Goal: Task Accomplishment & Management: Complete application form

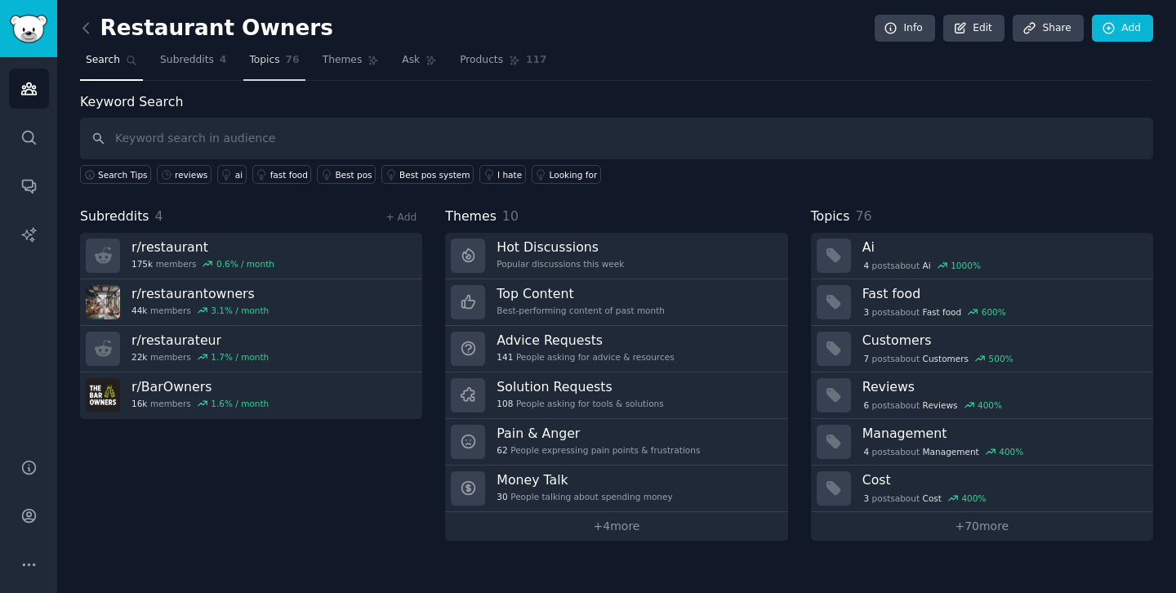
click at [286, 64] on span "76" at bounding box center [293, 60] width 14 height 15
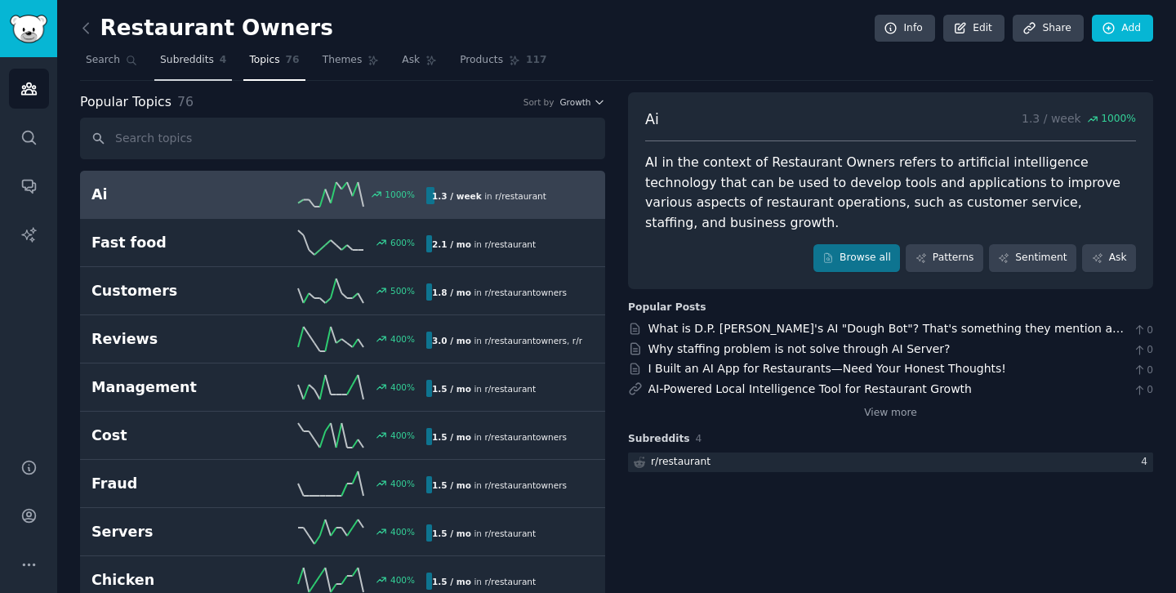
click at [205, 66] on span "Subreddits" at bounding box center [187, 60] width 54 height 15
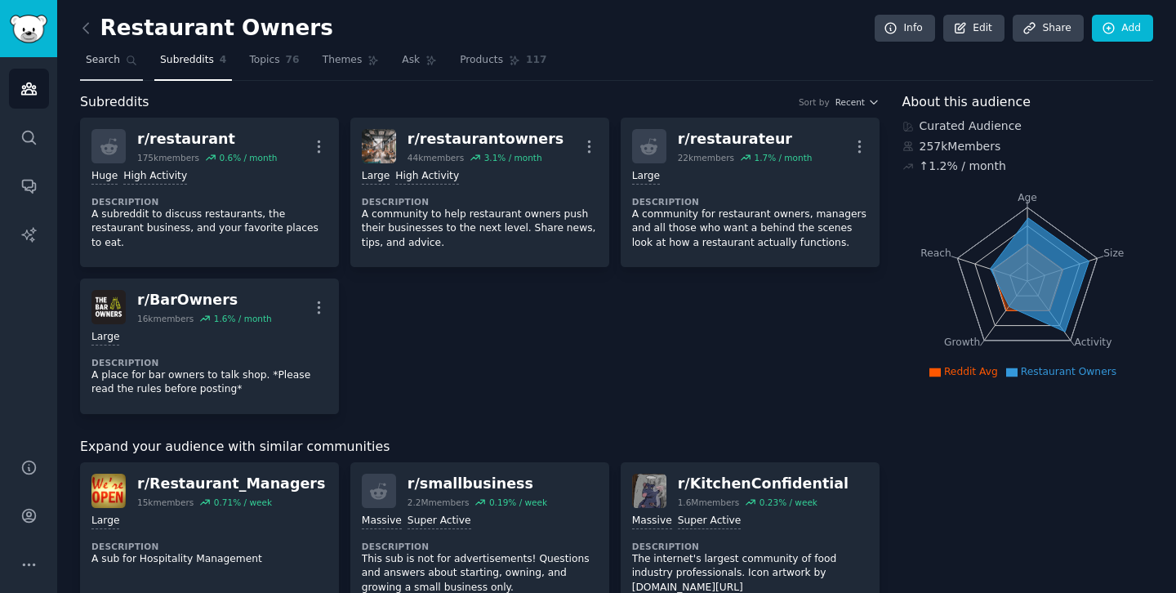
click at [106, 66] on span "Search" at bounding box center [103, 60] width 34 height 15
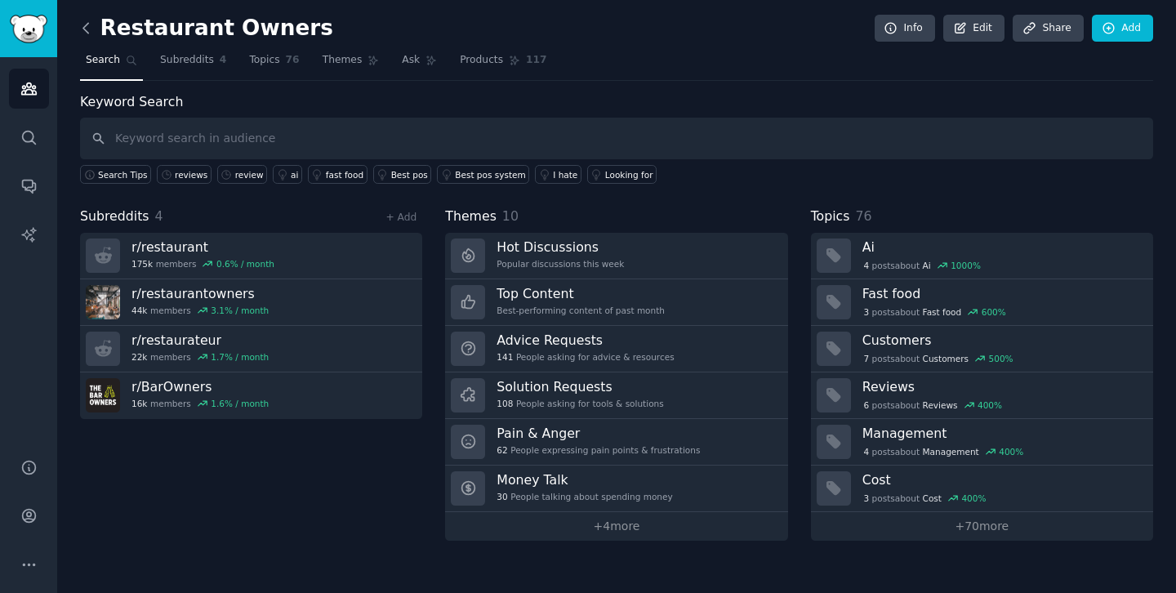
click at [87, 21] on icon at bounding box center [86, 28] width 17 height 17
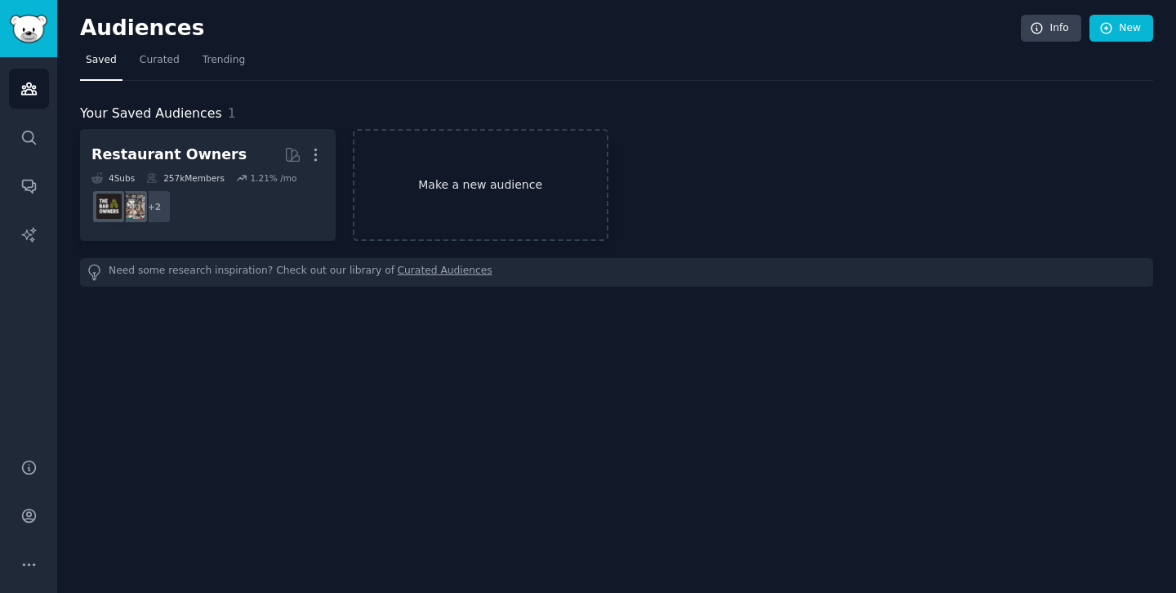
click at [454, 178] on link "Make a new audience" at bounding box center [481, 185] width 256 height 112
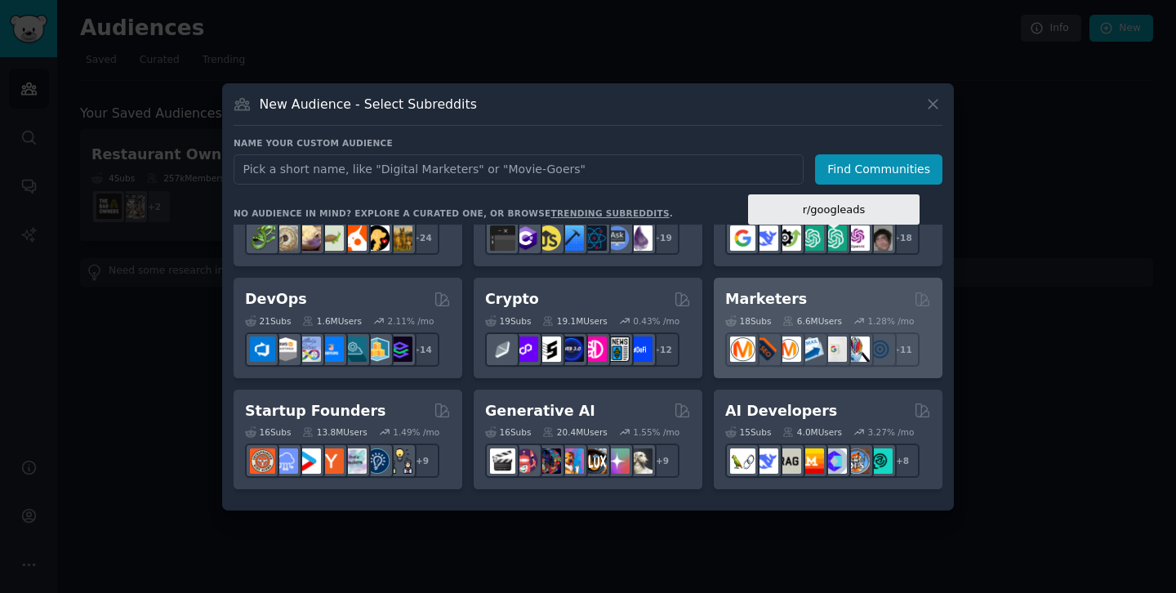
scroll to position [11, 0]
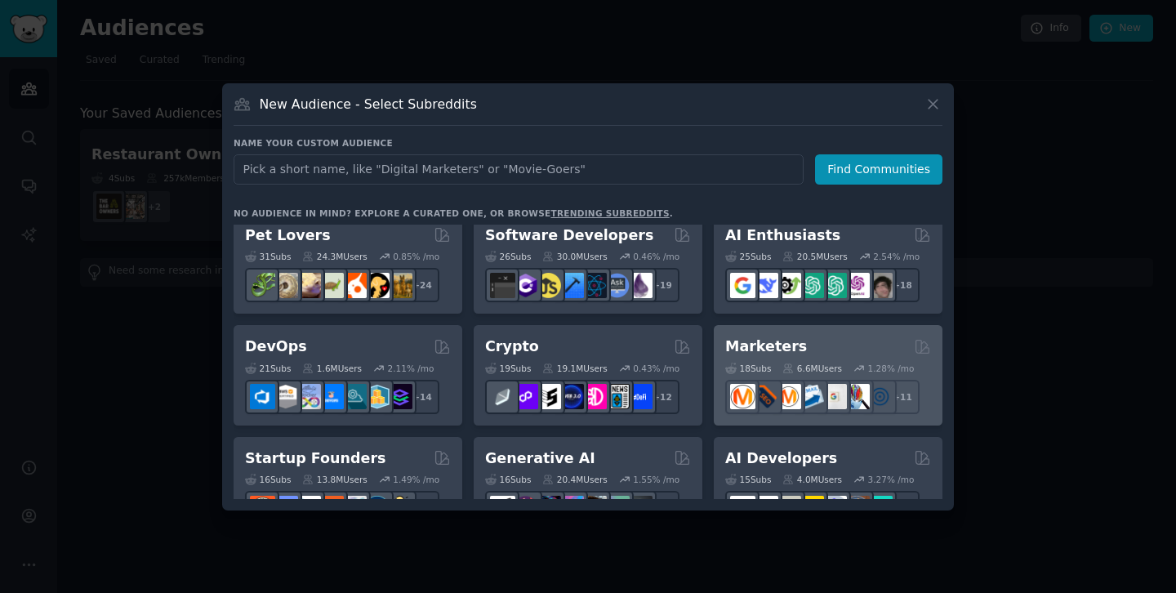
click at [835, 350] on div "Marketers" at bounding box center [828, 346] width 206 height 20
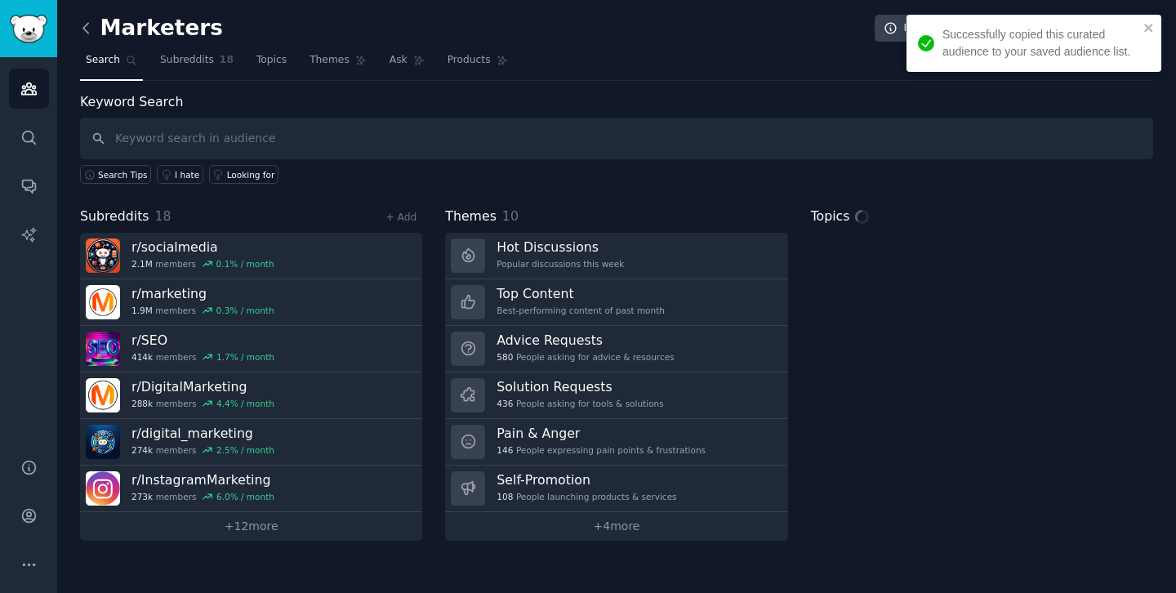
click at [91, 35] on icon at bounding box center [86, 28] width 17 height 17
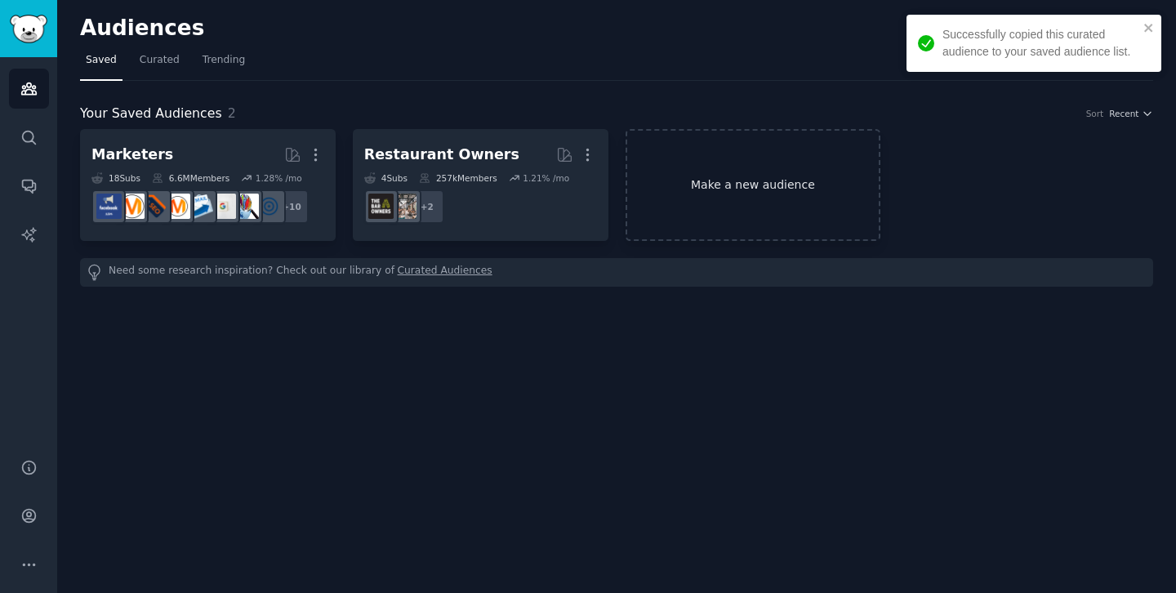
click at [702, 190] on link "Make a new audience" at bounding box center [754, 185] width 256 height 112
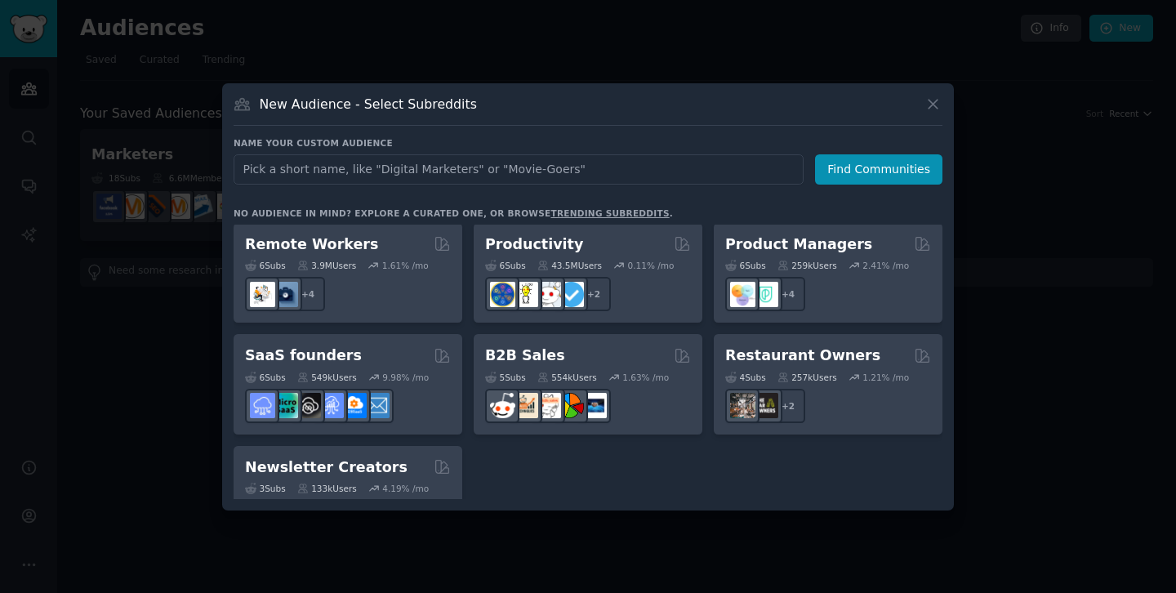
scroll to position [1262, 0]
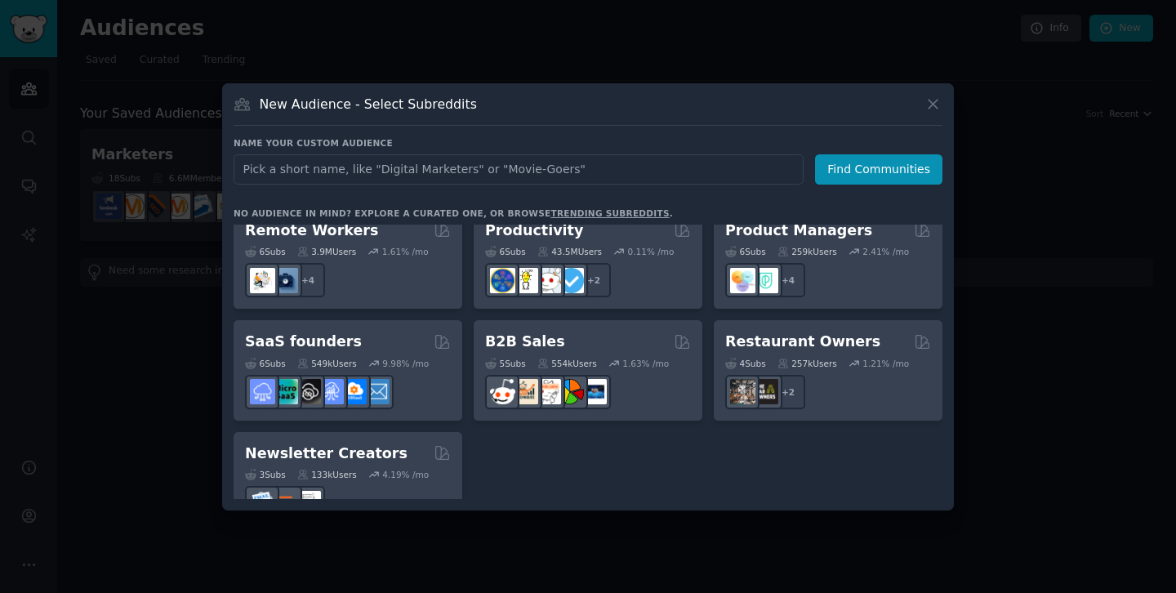
click at [646, 168] on input "text" at bounding box center [519, 169] width 570 height 30
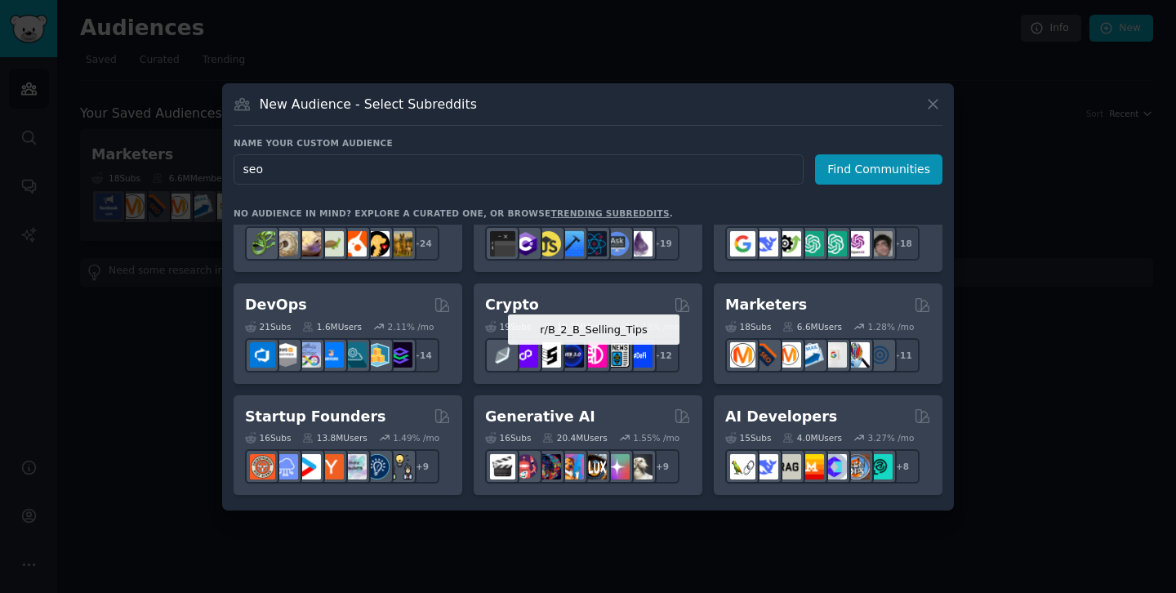
scroll to position [0, 0]
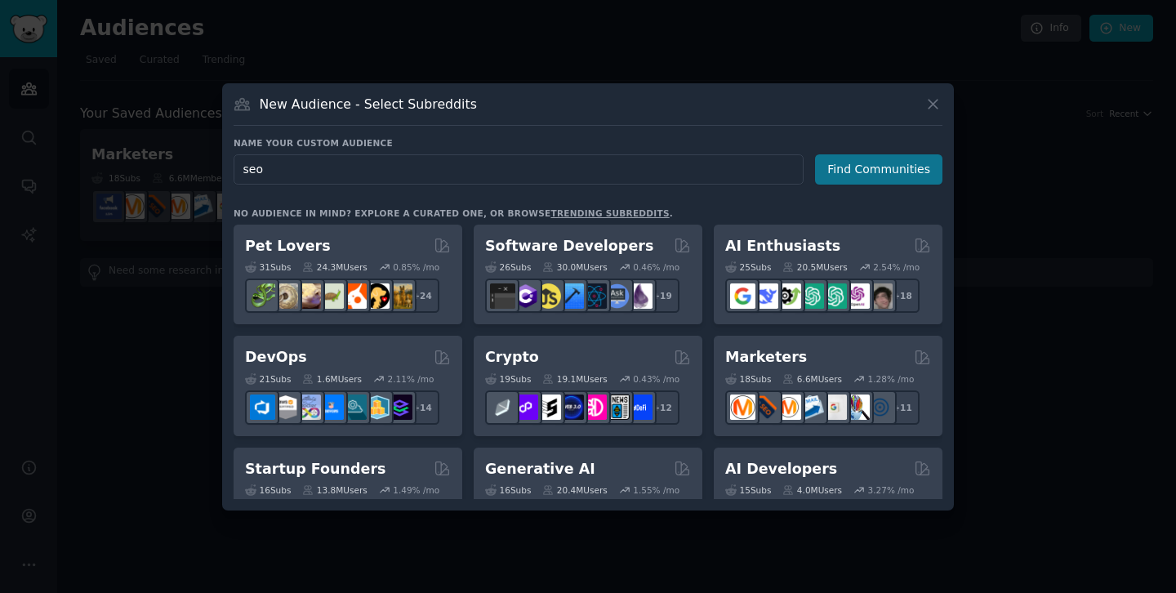
type input "seo"
click at [882, 171] on button "Find Communities" at bounding box center [878, 169] width 127 height 30
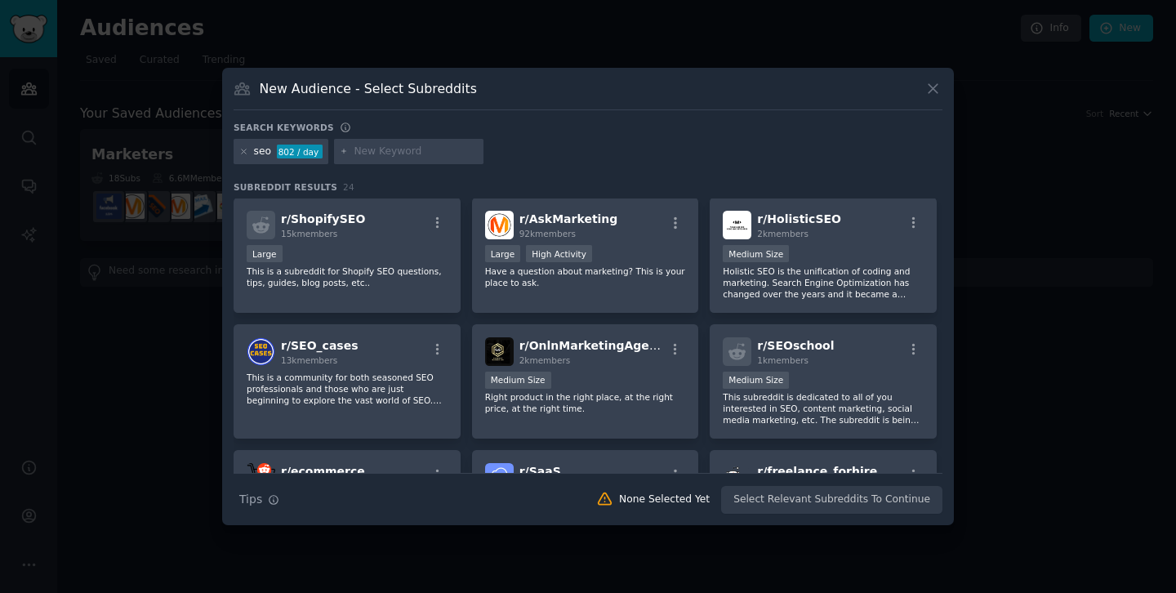
scroll to position [548, 0]
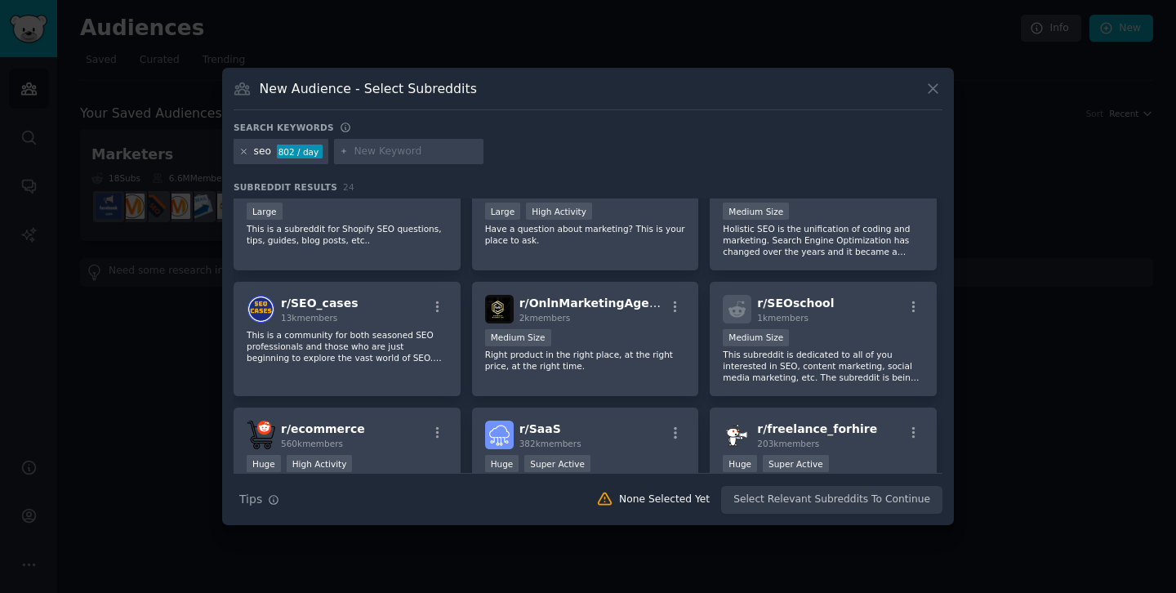
click at [242, 153] on icon at bounding box center [244, 151] width 4 height 4
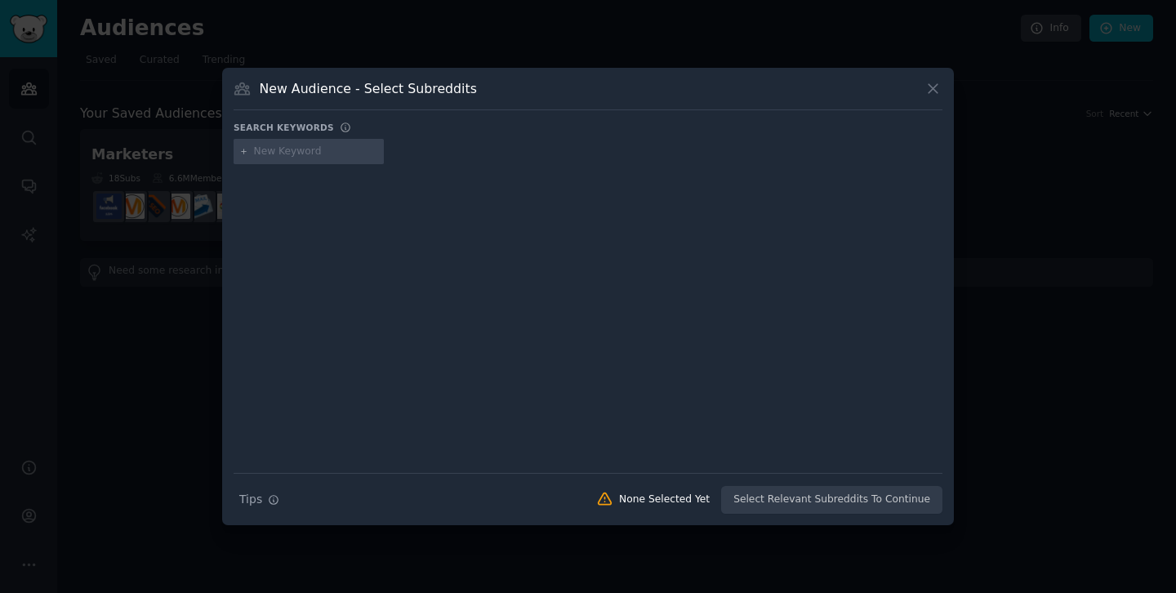
click at [338, 153] on input "text" at bounding box center [316, 152] width 124 height 15
type input "local seo"
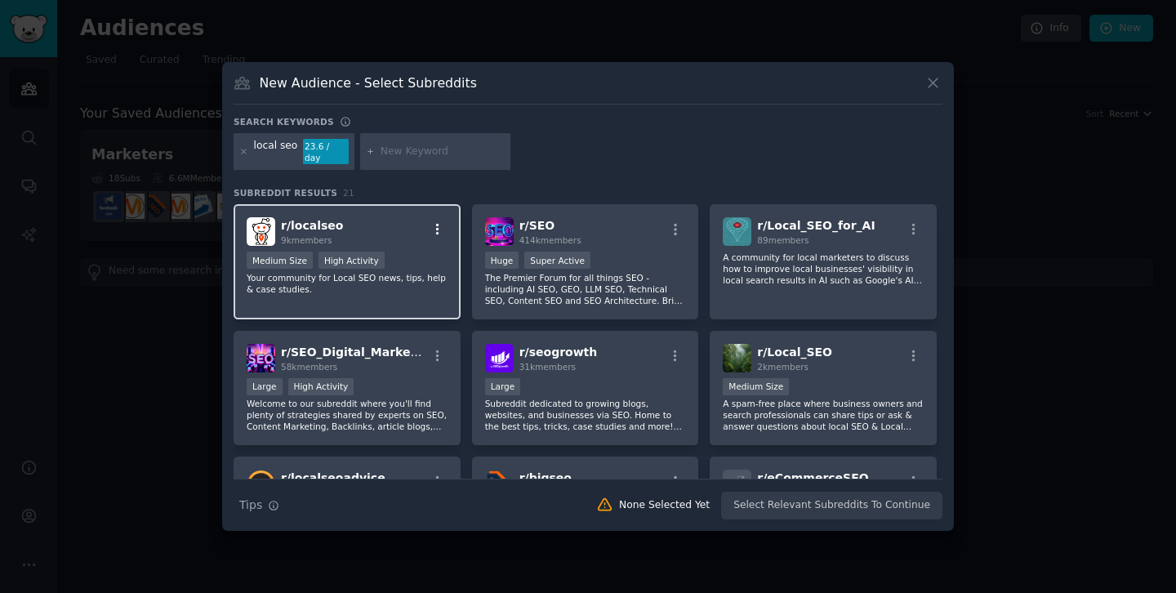
click at [437, 222] on icon "button" at bounding box center [437, 229] width 15 height 15
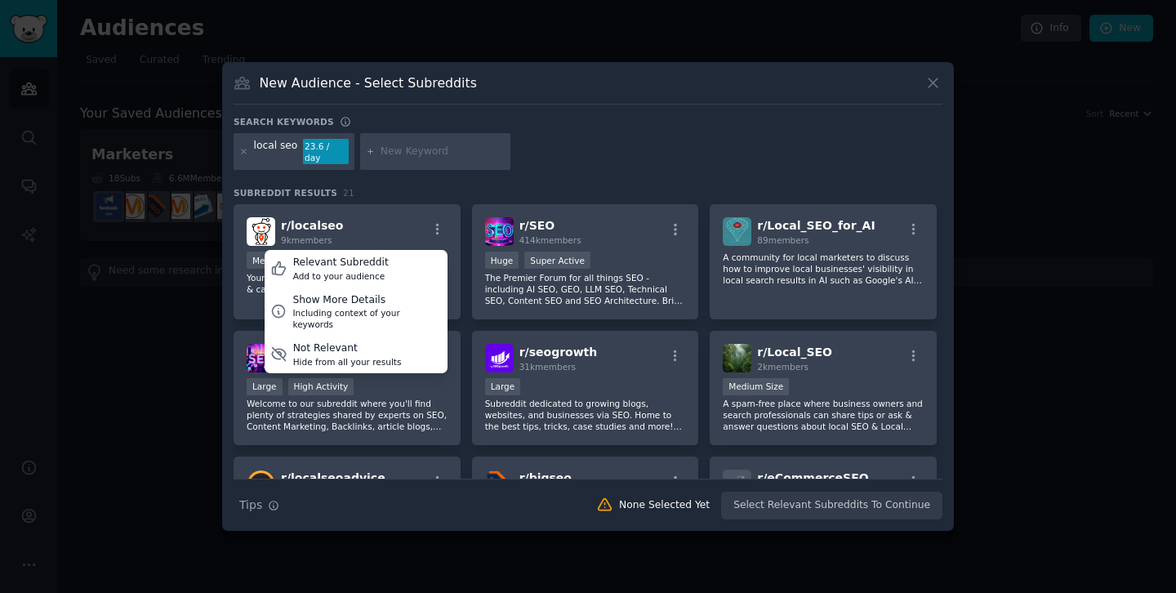
click at [591, 117] on div "New Audience - Select Subreddits Search keywords local seo 23.6 / day Subreddit…" at bounding box center [588, 297] width 732 height 470
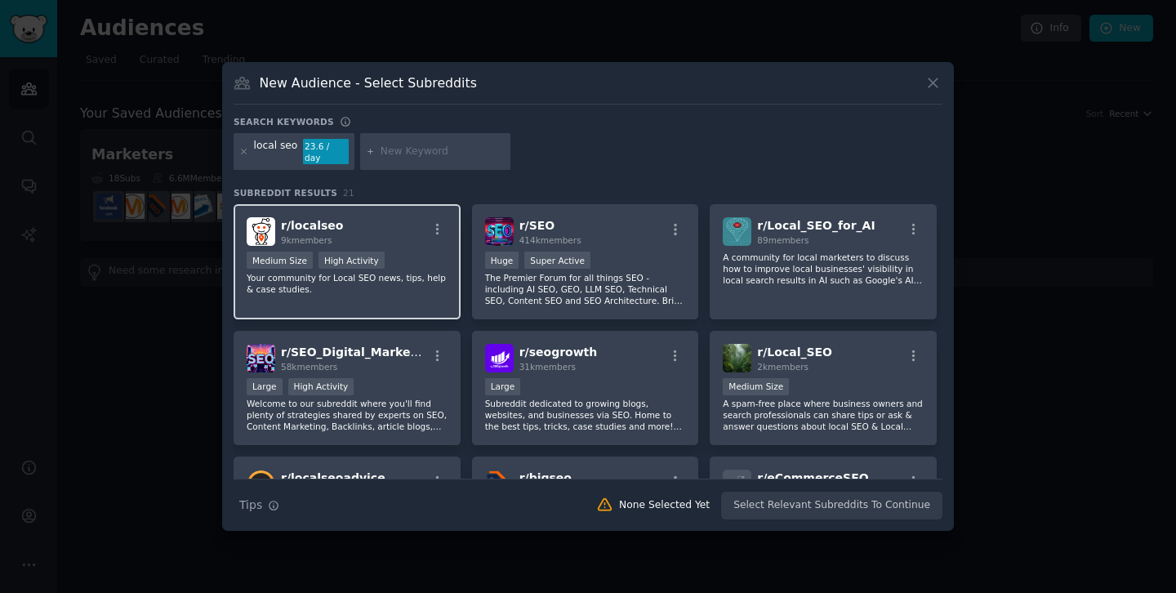
click at [354, 293] on div "r/ localseo 9k members Medium Size High Activity Your community for Local SEO n…" at bounding box center [347, 261] width 227 height 115
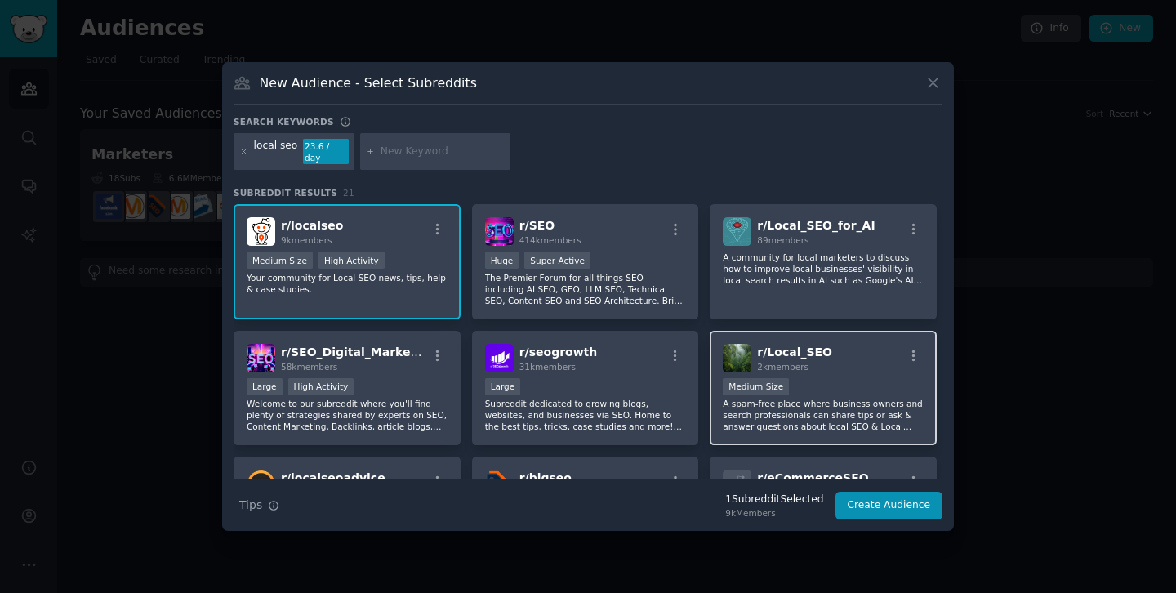
click at [795, 385] on div "1000 - 10,000 members Medium Size" at bounding box center [823, 388] width 201 height 20
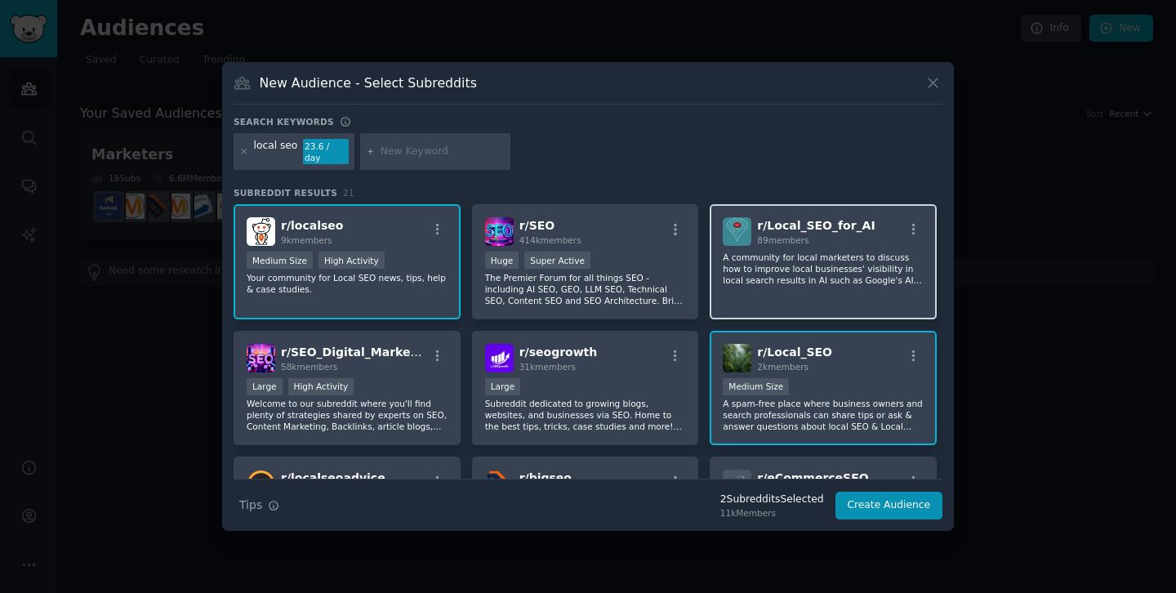
click at [746, 281] on div "r/ Local_SEO_for_AI 89 members A community for local marketers to discuss how t…" at bounding box center [823, 261] width 227 height 115
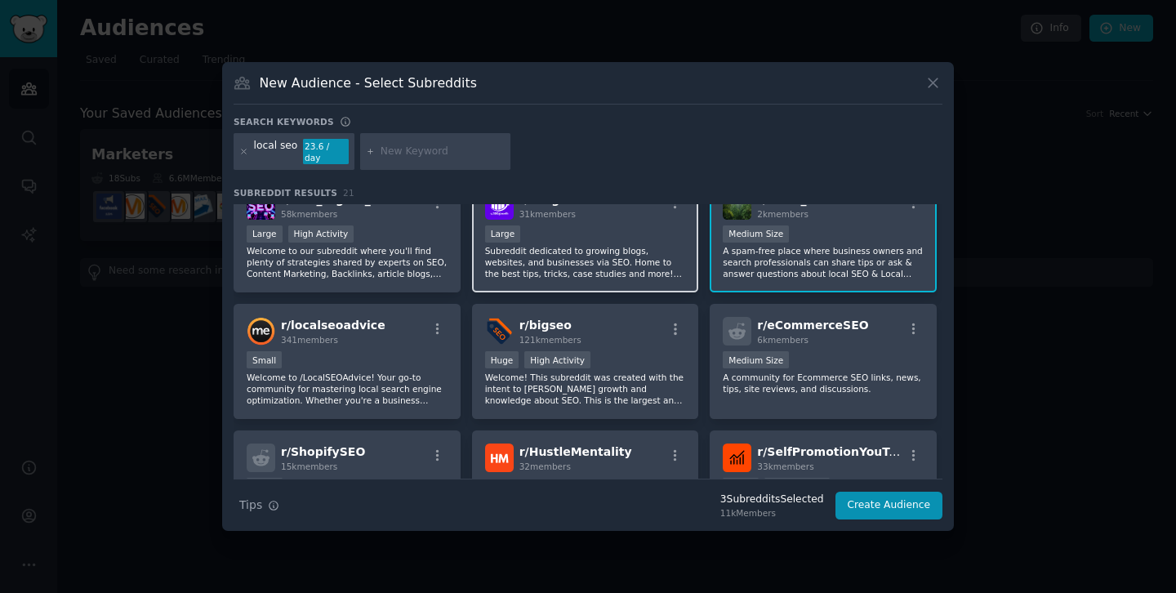
scroll to position [151, 0]
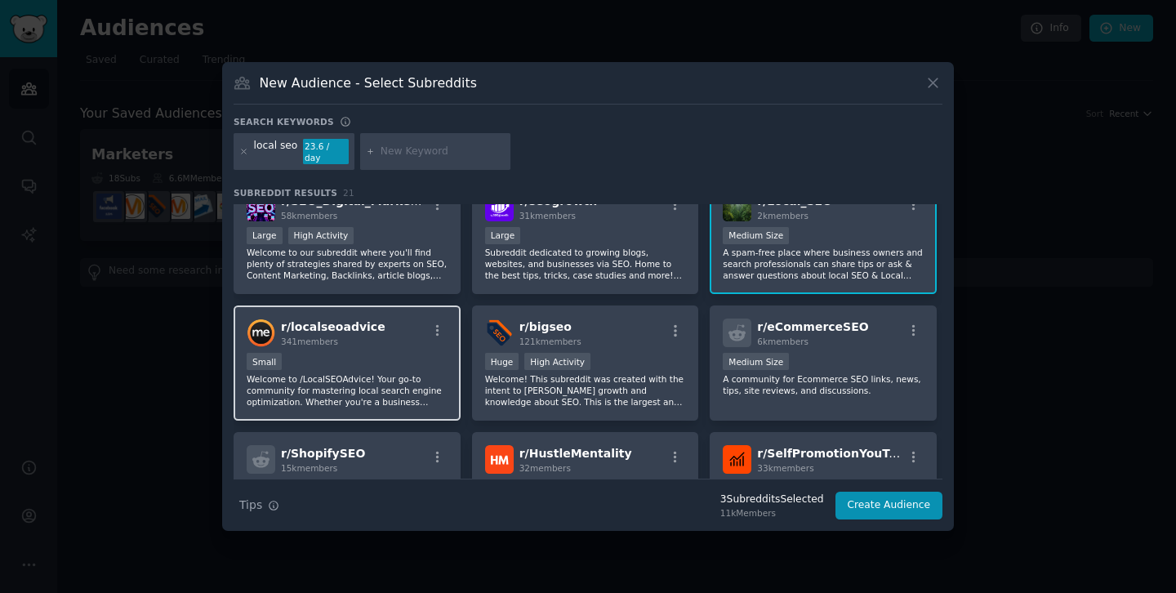
click at [385, 354] on div "Small" at bounding box center [347, 363] width 201 height 20
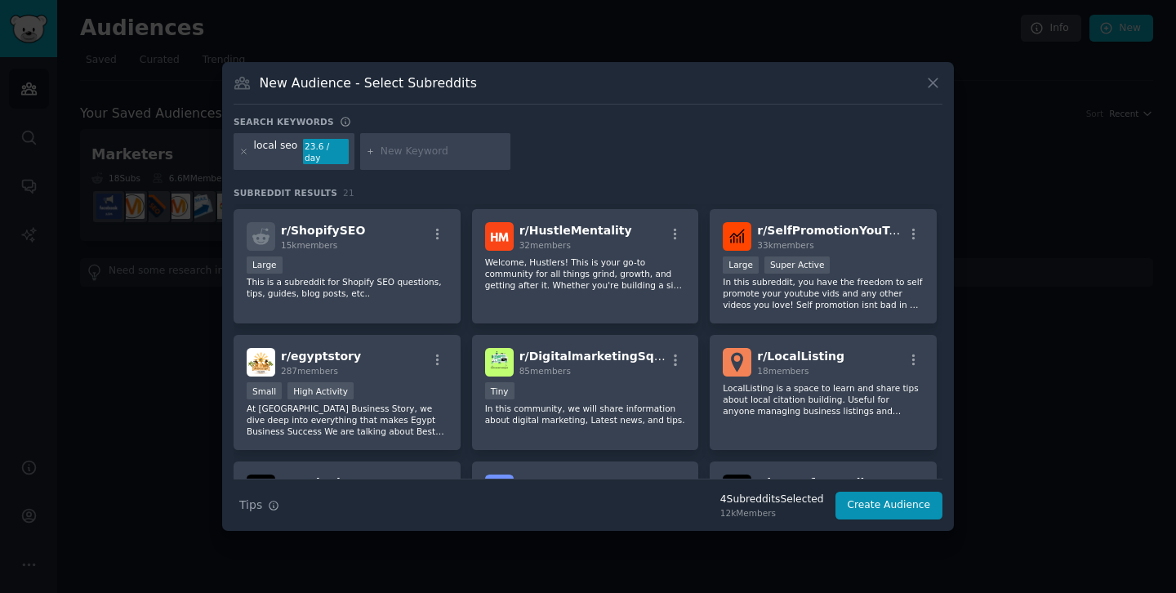
scroll to position [378, 0]
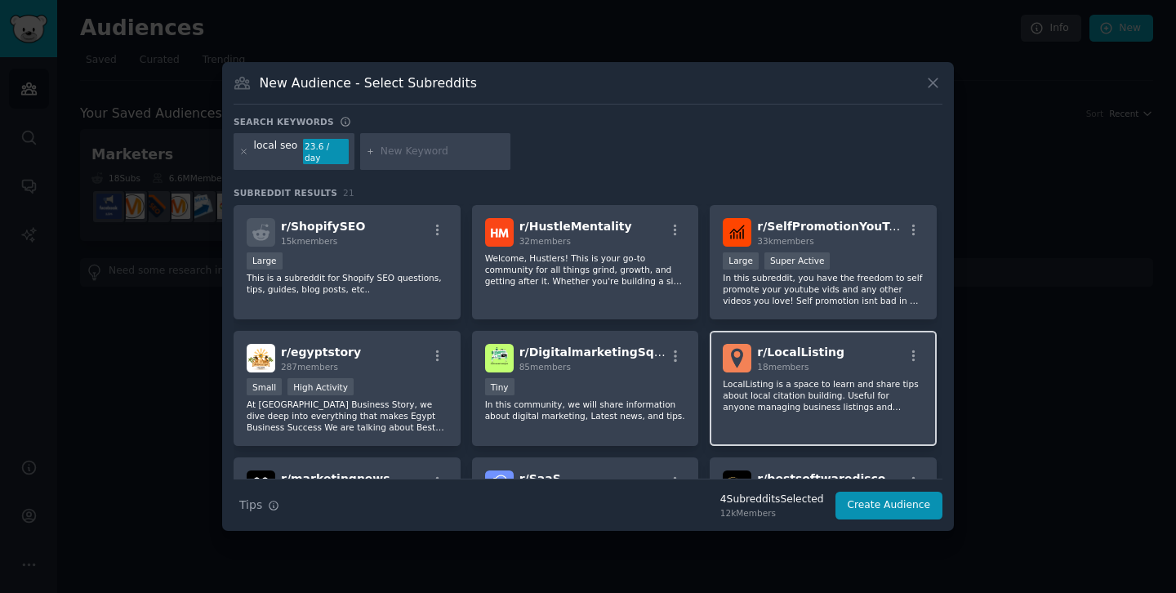
click at [773, 395] on p "LocalListing is a space to learn and share tips about local citation building. …" at bounding box center [823, 395] width 201 height 34
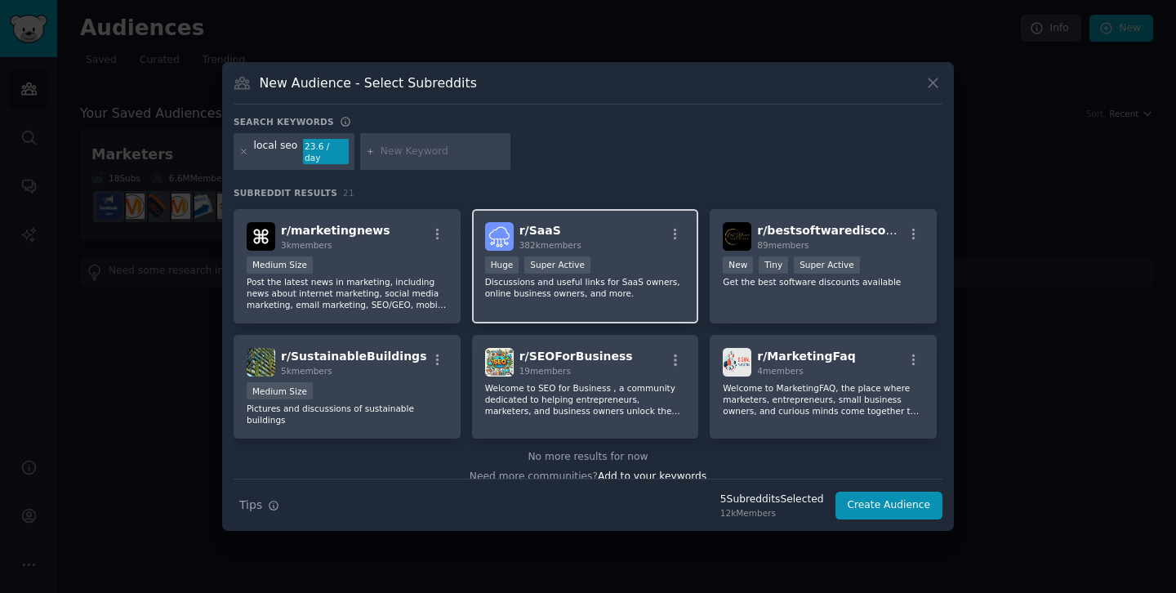
scroll to position [643, 0]
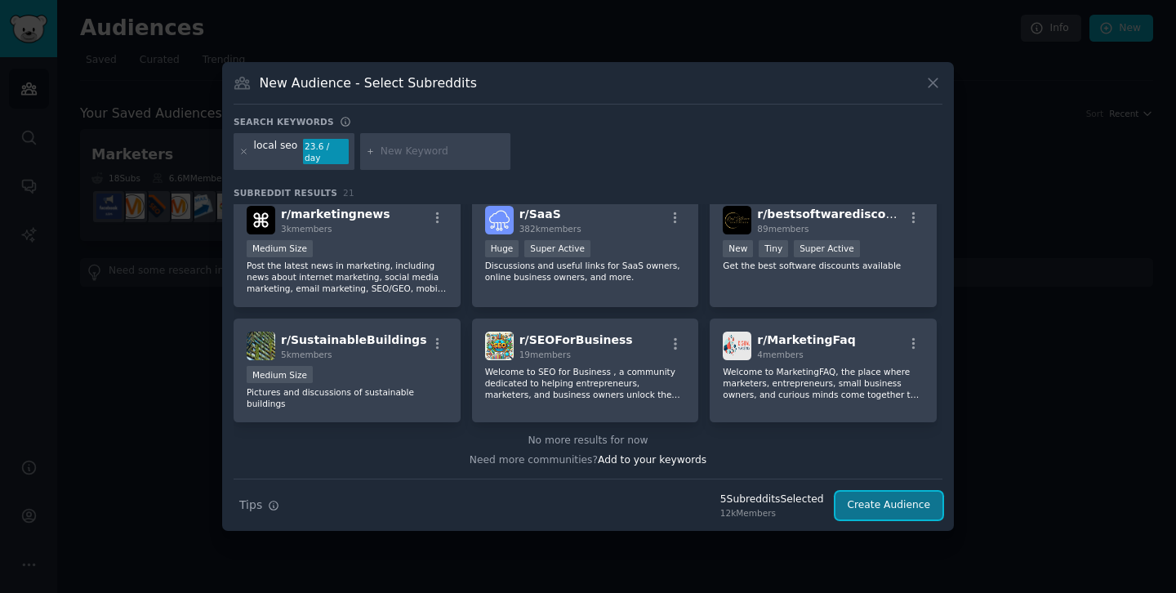
click at [894, 498] on button "Create Audience" at bounding box center [889, 506] width 108 height 28
